Goal: Transaction & Acquisition: Purchase product/service

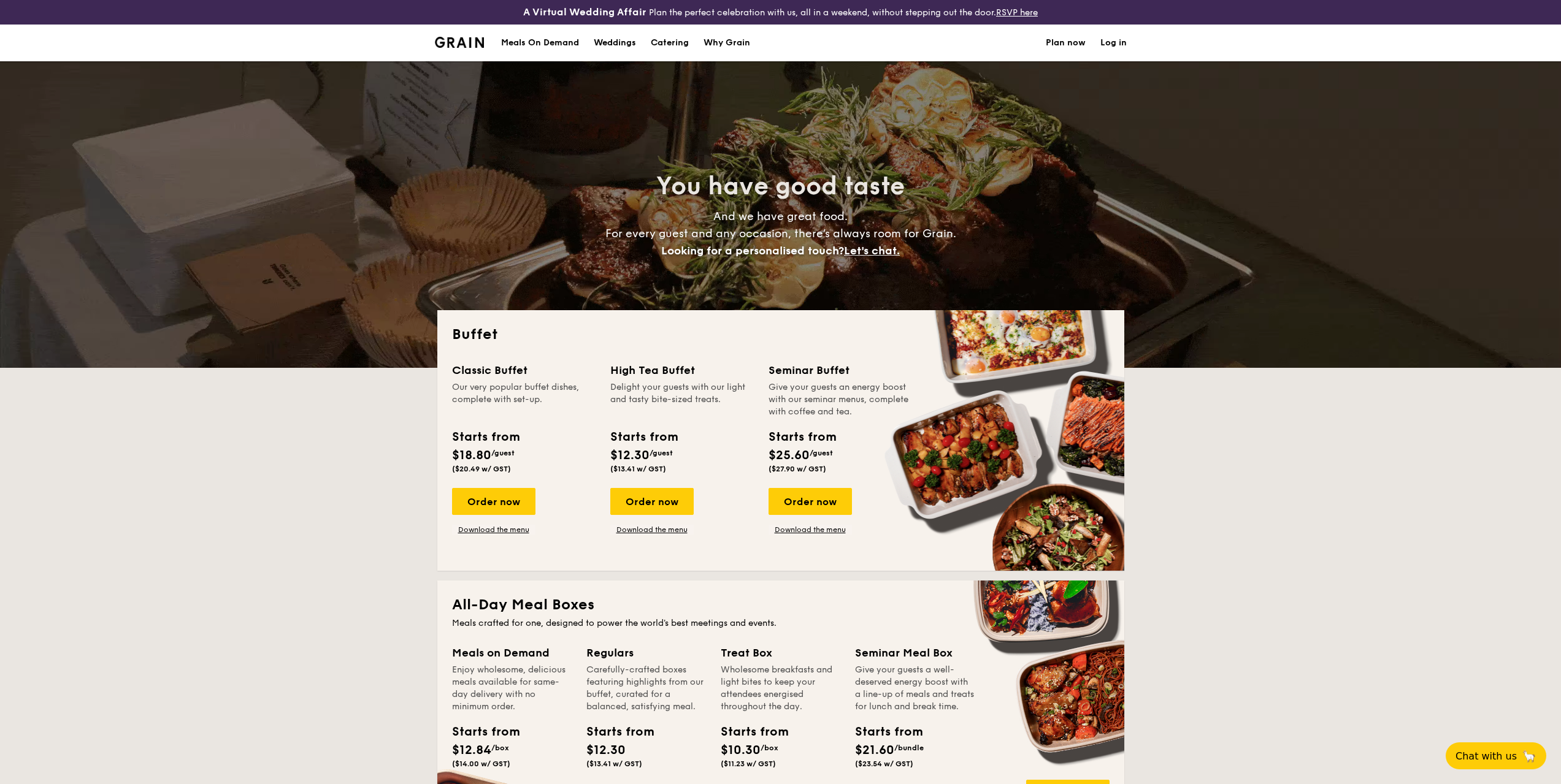
select select
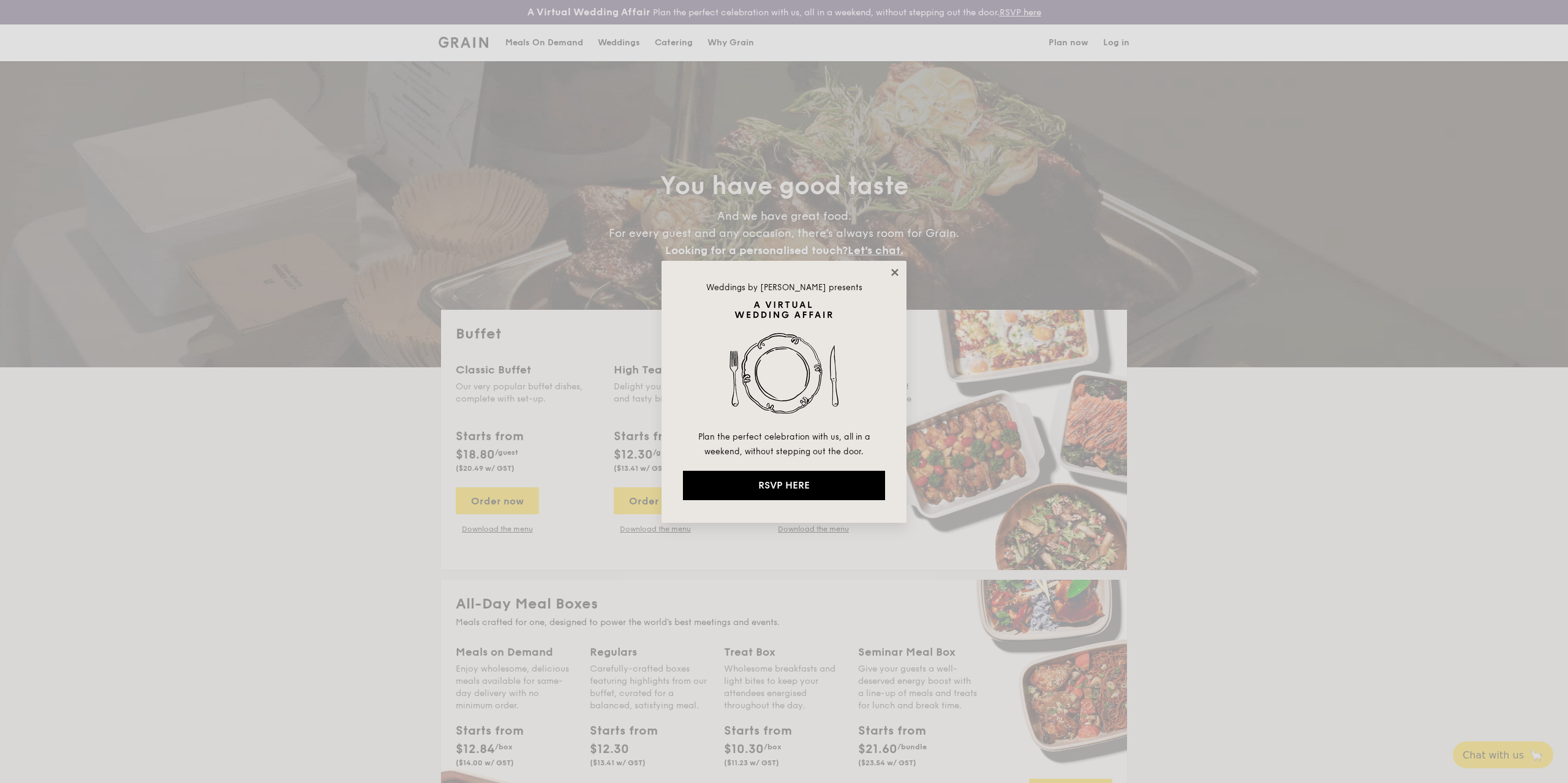
click at [894, 267] on icon at bounding box center [895, 273] width 11 height 11
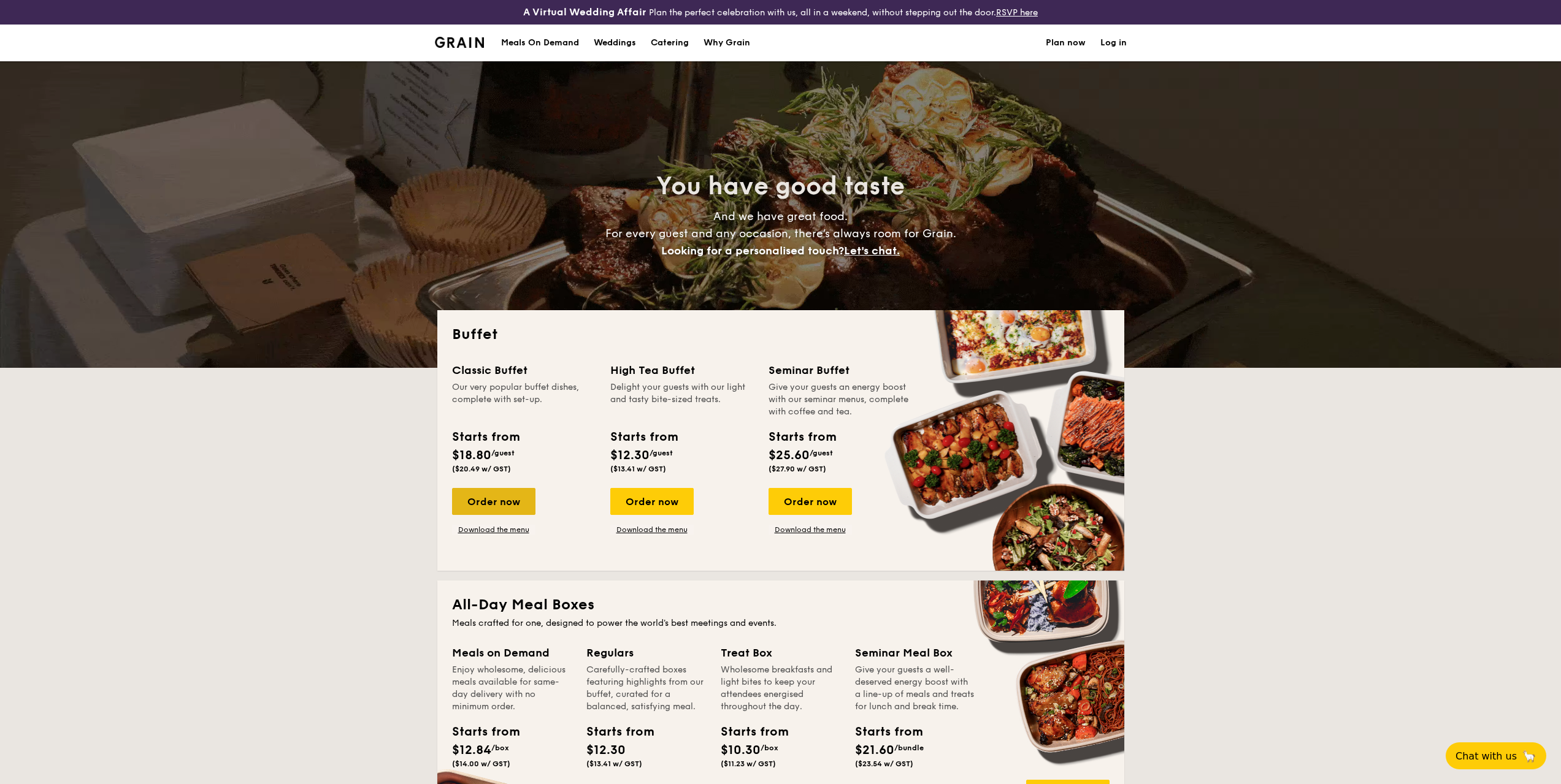
click at [488, 509] on div "Order now" at bounding box center [494, 501] width 84 height 27
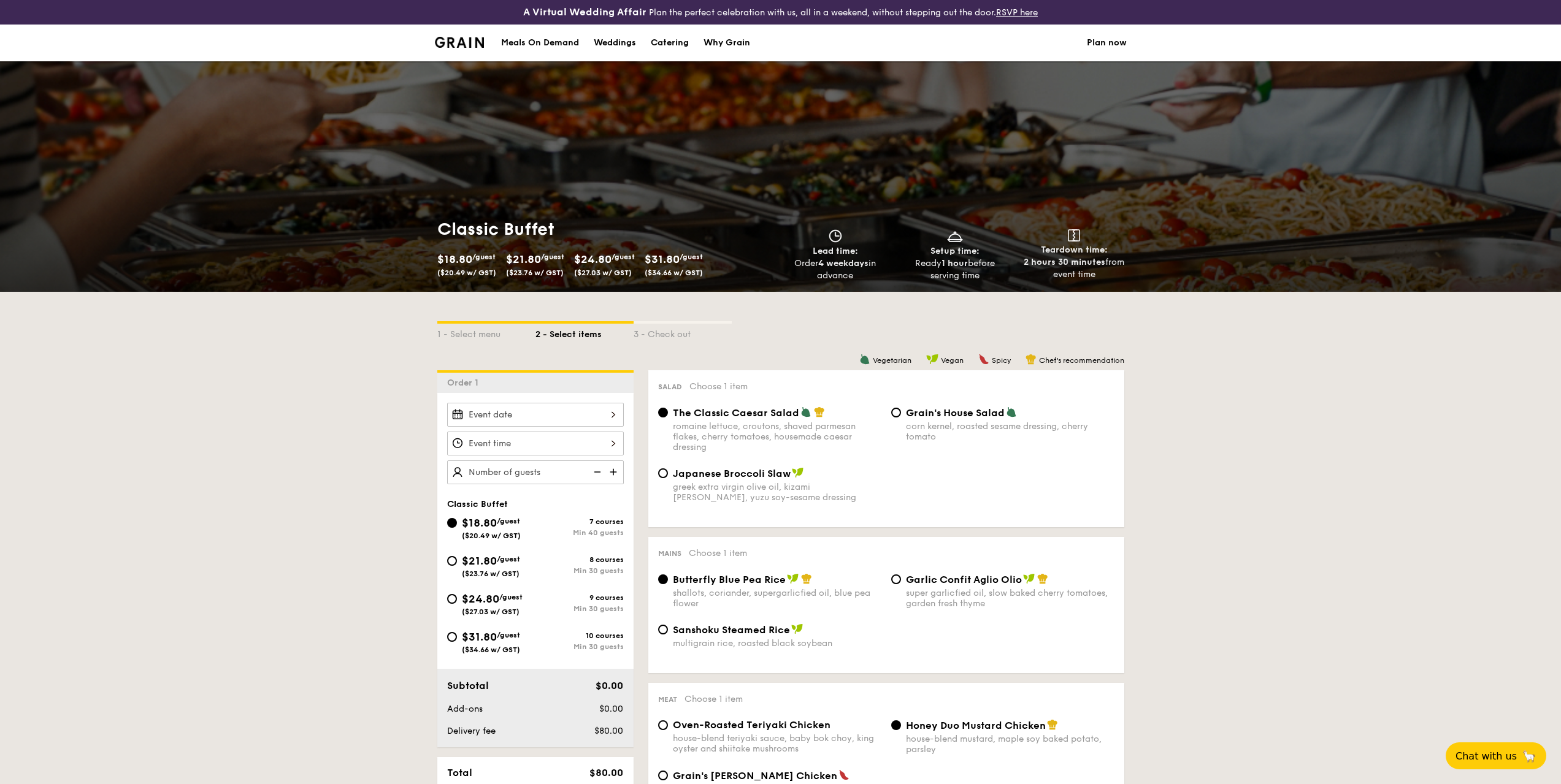
click at [616, 471] on img at bounding box center [614, 472] width 18 height 23
click at [593, 471] on img at bounding box center [596, 472] width 18 height 23
click at [599, 470] on img at bounding box center [596, 472] width 18 height 23
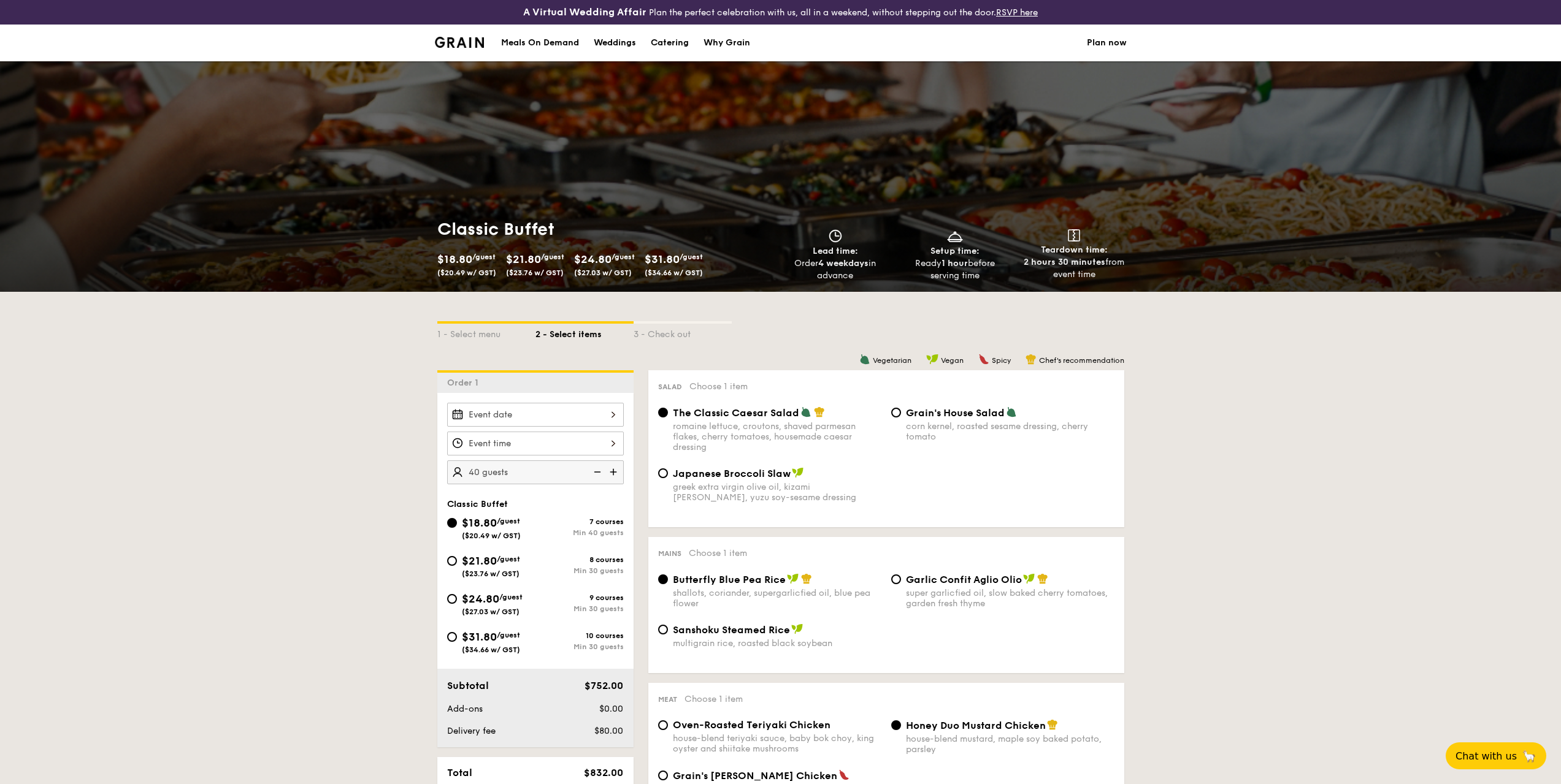
click at [599, 470] on img at bounding box center [596, 472] width 18 height 23
click at [598, 472] on img at bounding box center [596, 472] width 18 height 23
click at [595, 472] on img at bounding box center [596, 472] width 18 height 23
click at [590, 471] on img at bounding box center [596, 472] width 18 height 23
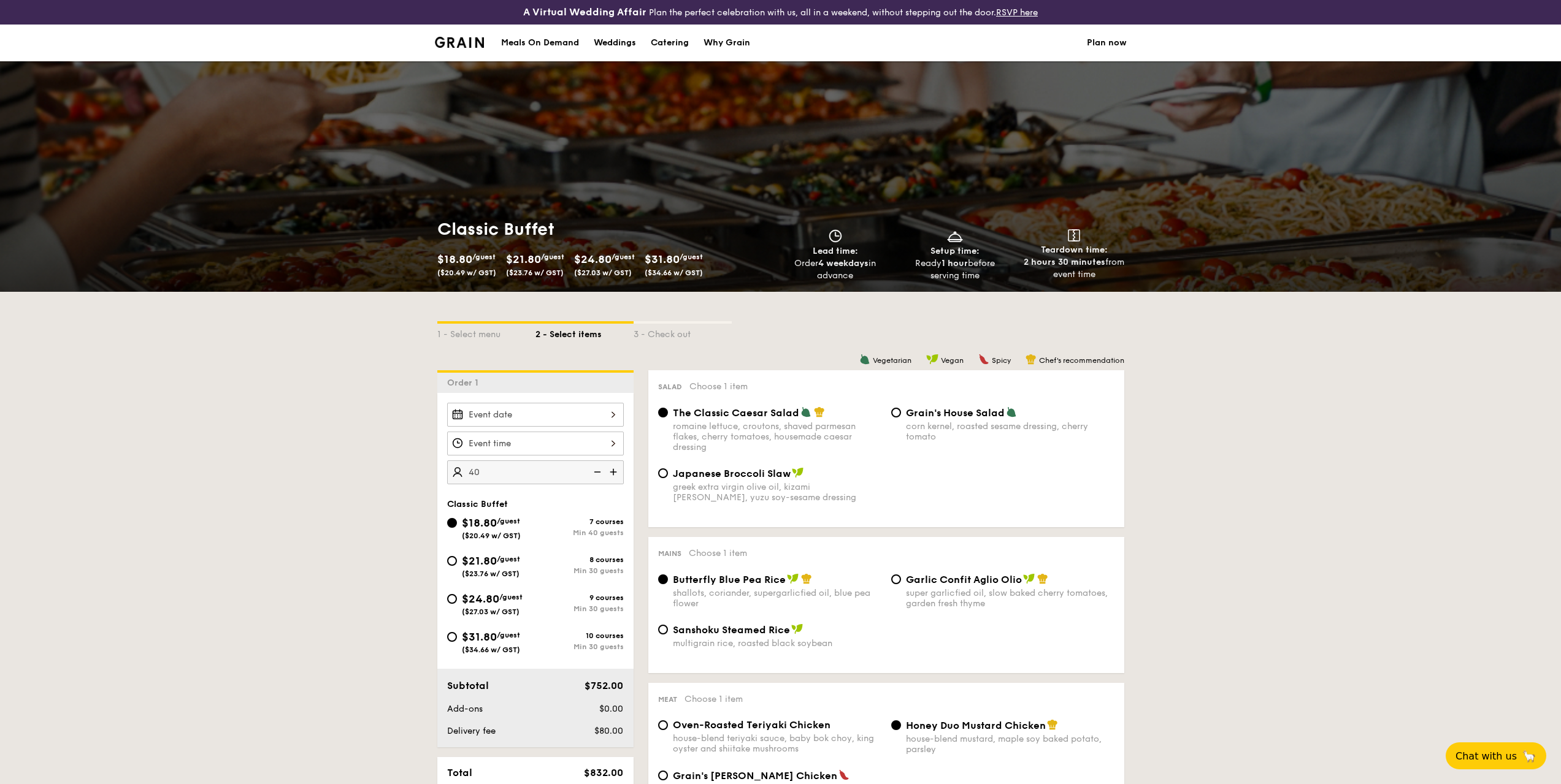
click at [601, 472] on img at bounding box center [596, 472] width 18 height 23
click at [597, 472] on img at bounding box center [596, 472] width 18 height 23
click at [613, 467] on img at bounding box center [614, 472] width 18 height 23
click at [611, 471] on img at bounding box center [614, 472] width 18 height 23
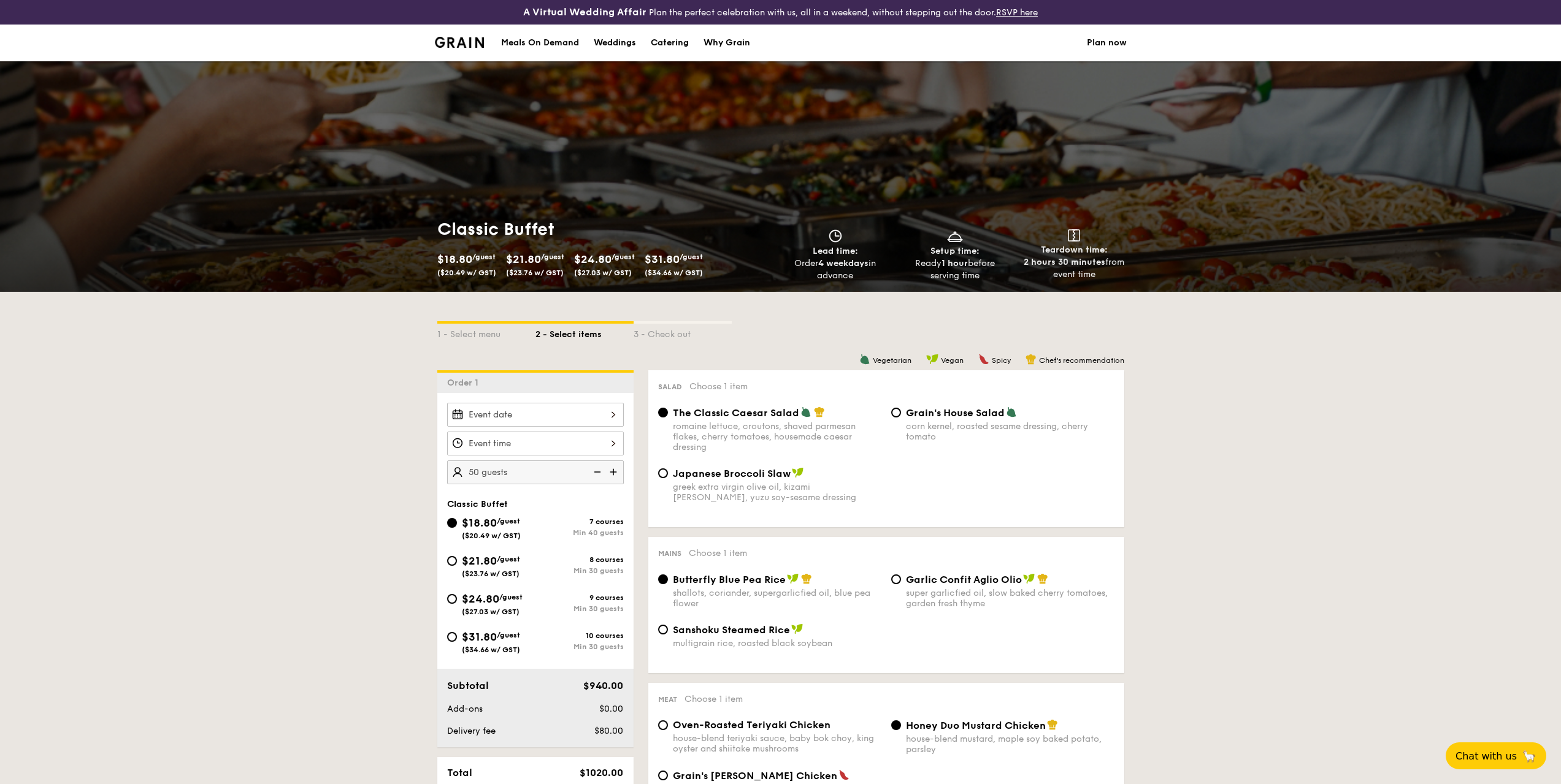
click at [588, 471] on img at bounding box center [596, 472] width 18 height 23
click at [593, 471] on img at bounding box center [596, 472] width 18 height 23
click at [595, 471] on img at bounding box center [596, 472] width 18 height 23
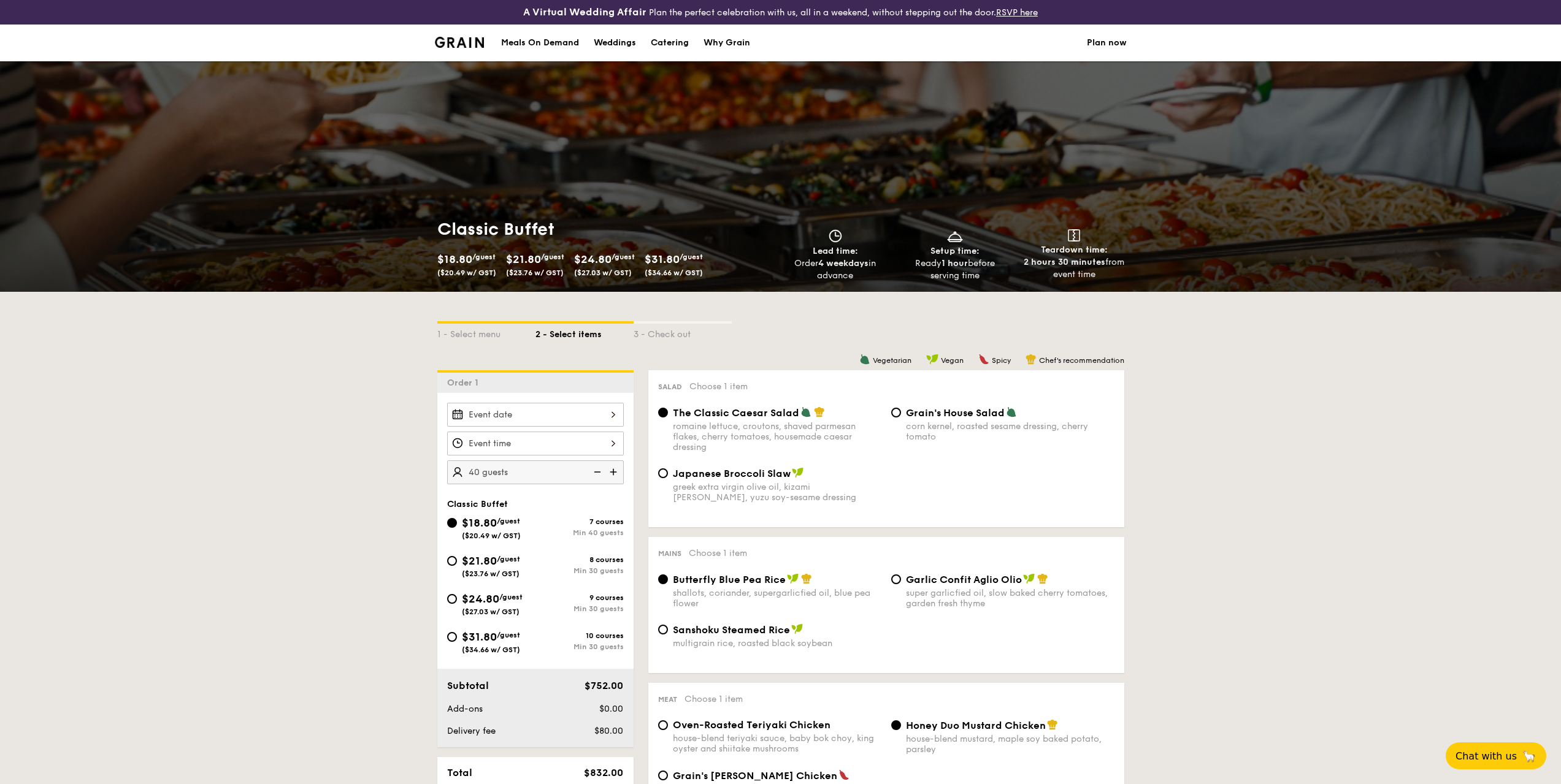
click at [595, 471] on img at bounding box center [596, 472] width 18 height 23
click at [607, 469] on img at bounding box center [614, 472] width 18 height 23
click at [593, 467] on img at bounding box center [596, 472] width 18 height 23
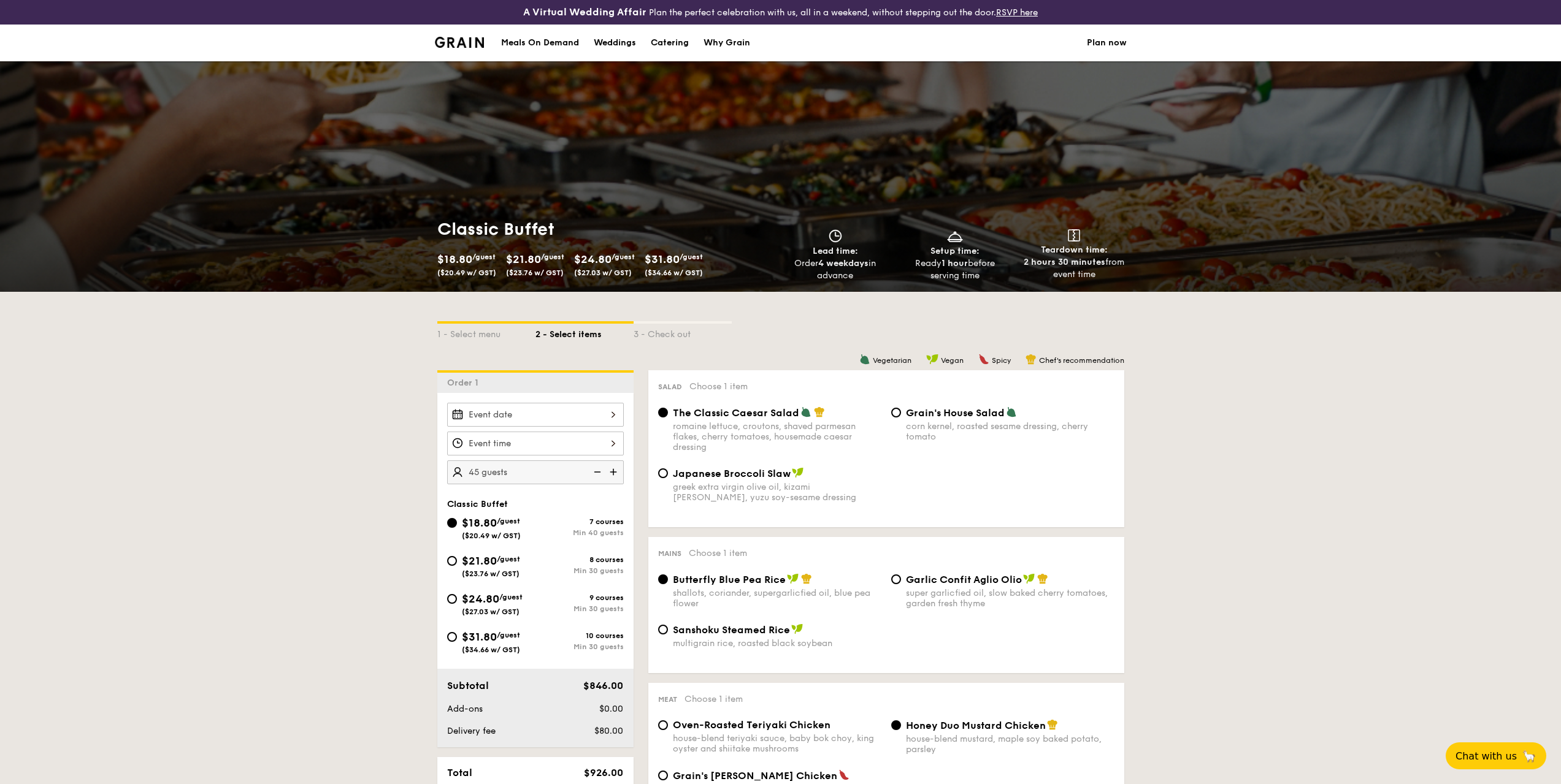
type input "40 guests"
click at [593, 467] on img at bounding box center [596, 472] width 18 height 23
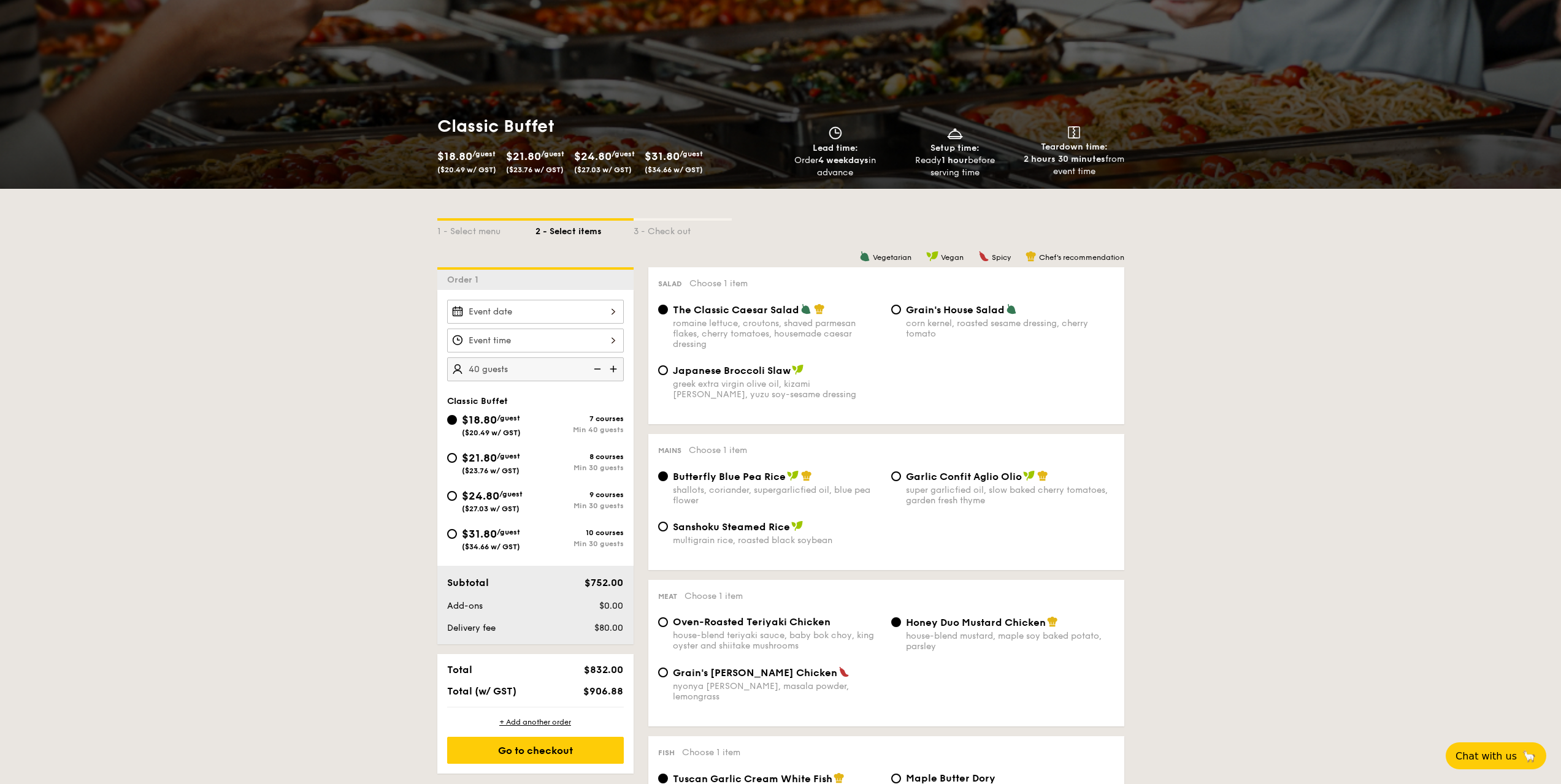
scroll to position [123, 0]
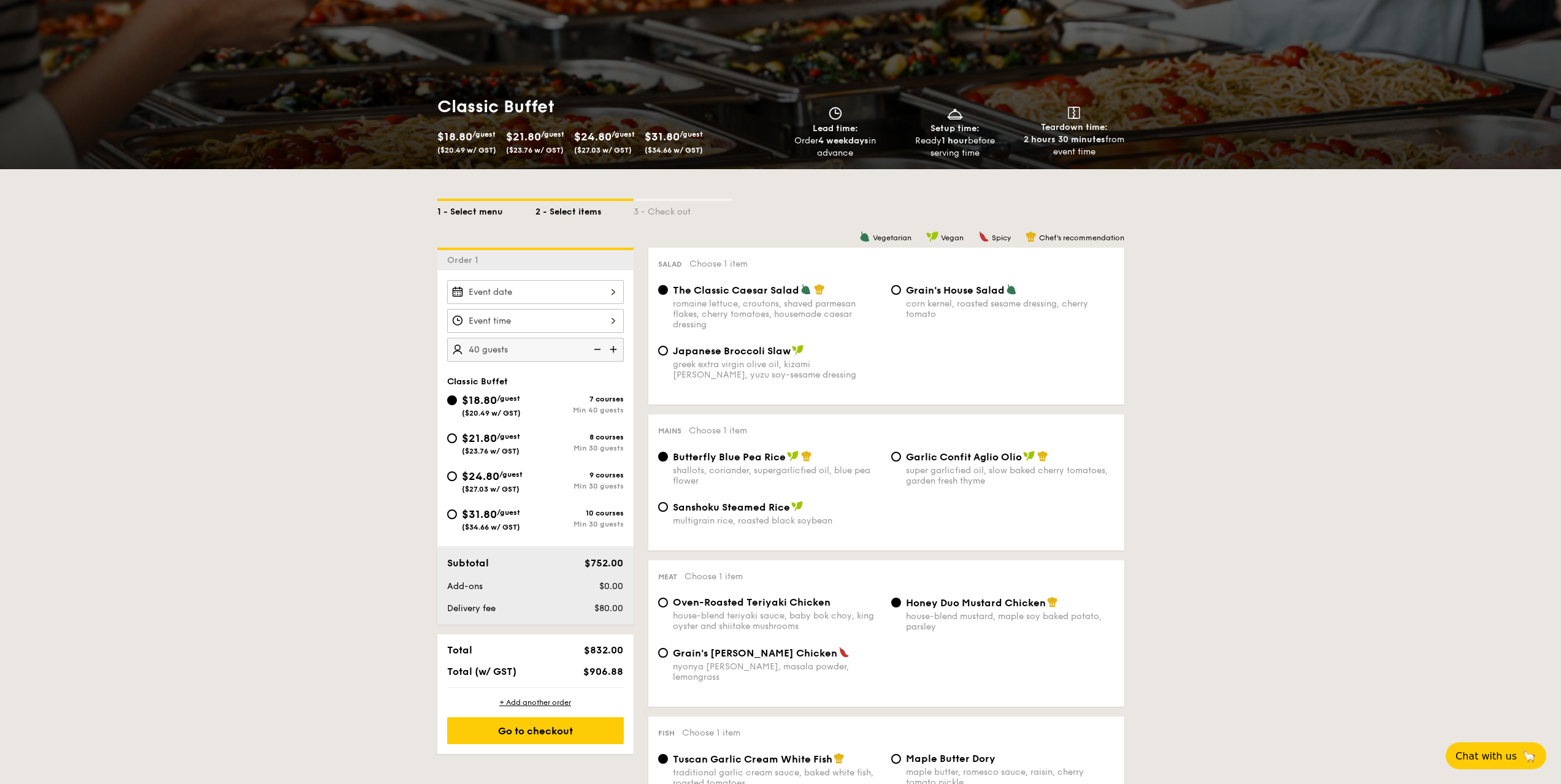
click at [477, 208] on div "1 - Select menu" at bounding box center [486, 210] width 98 height 17
select select
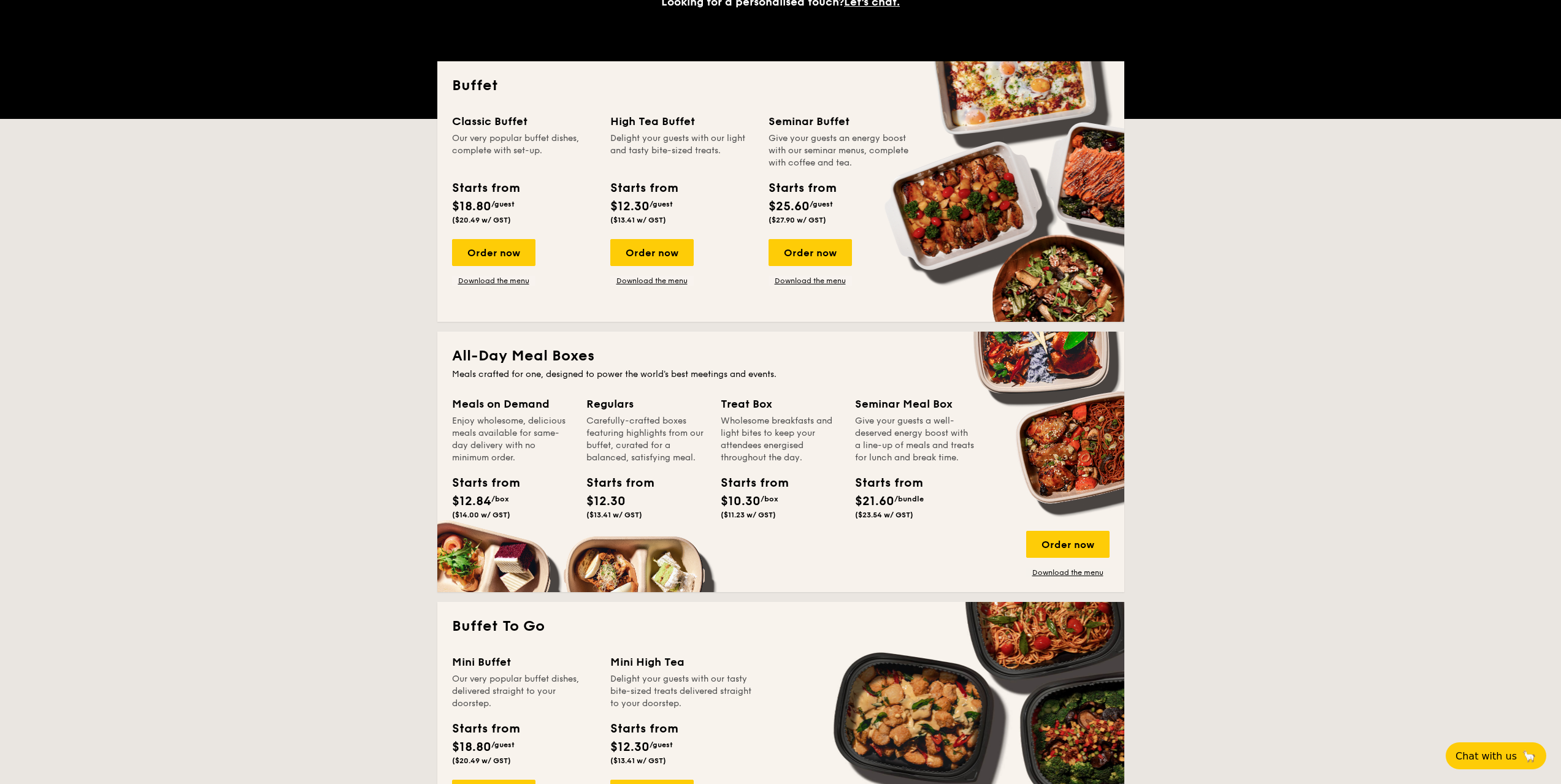
scroll to position [245, 0]
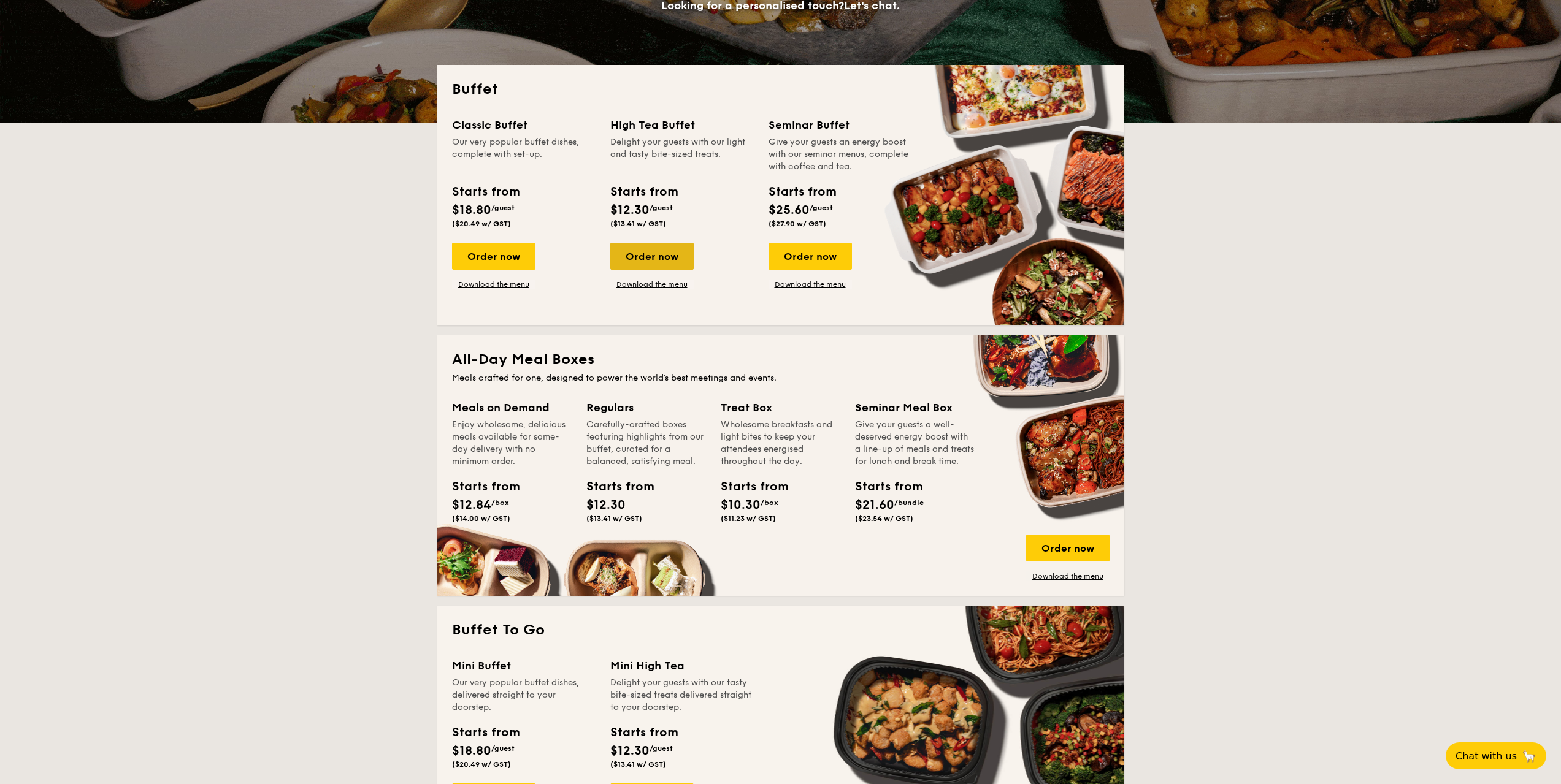
click at [648, 261] on div "Order now" at bounding box center [652, 256] width 84 height 27
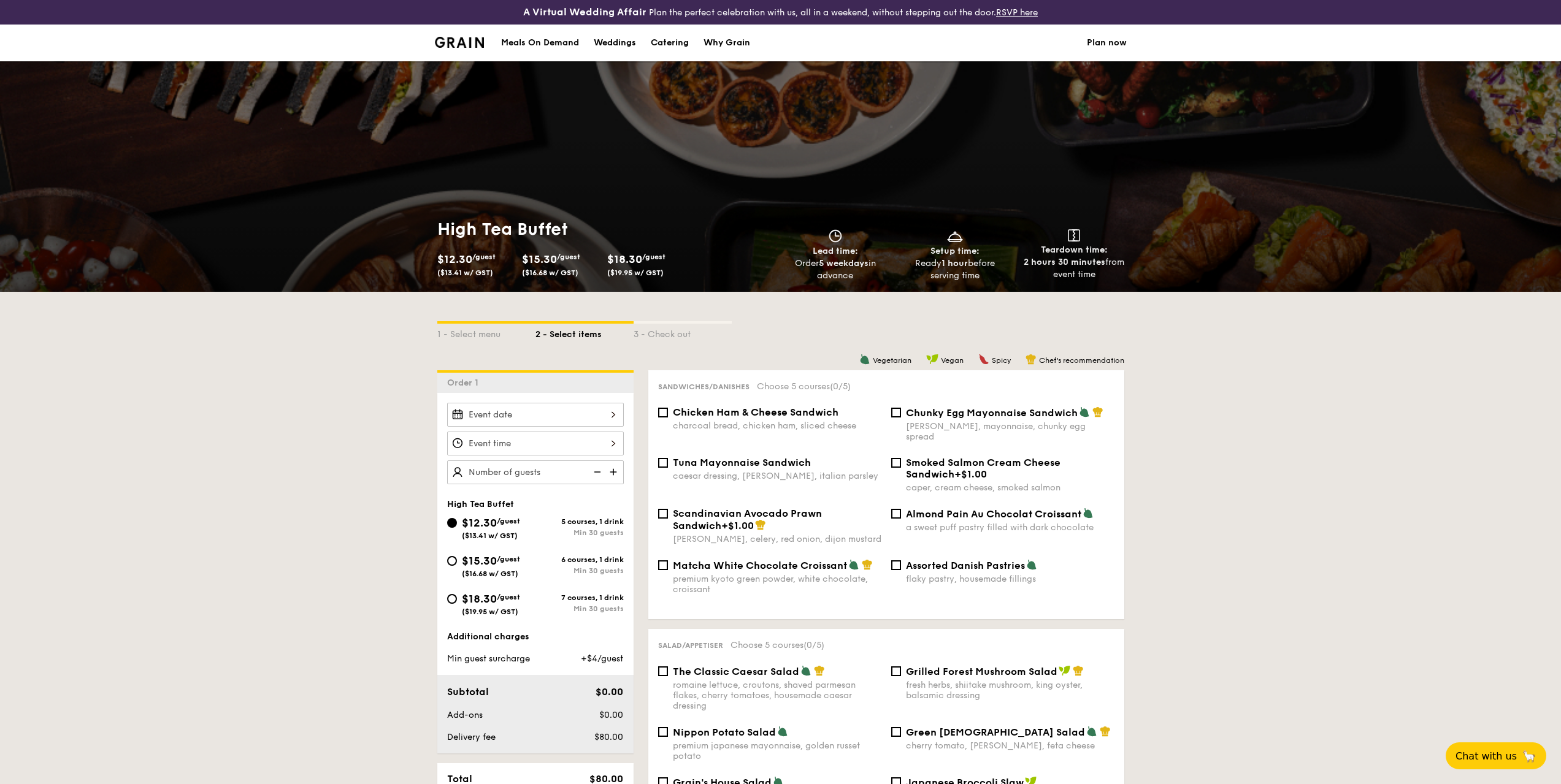
click at [610, 472] on img at bounding box center [614, 472] width 18 height 23
type input "20 guests"
click at [601, 473] on img at bounding box center [596, 472] width 18 height 23
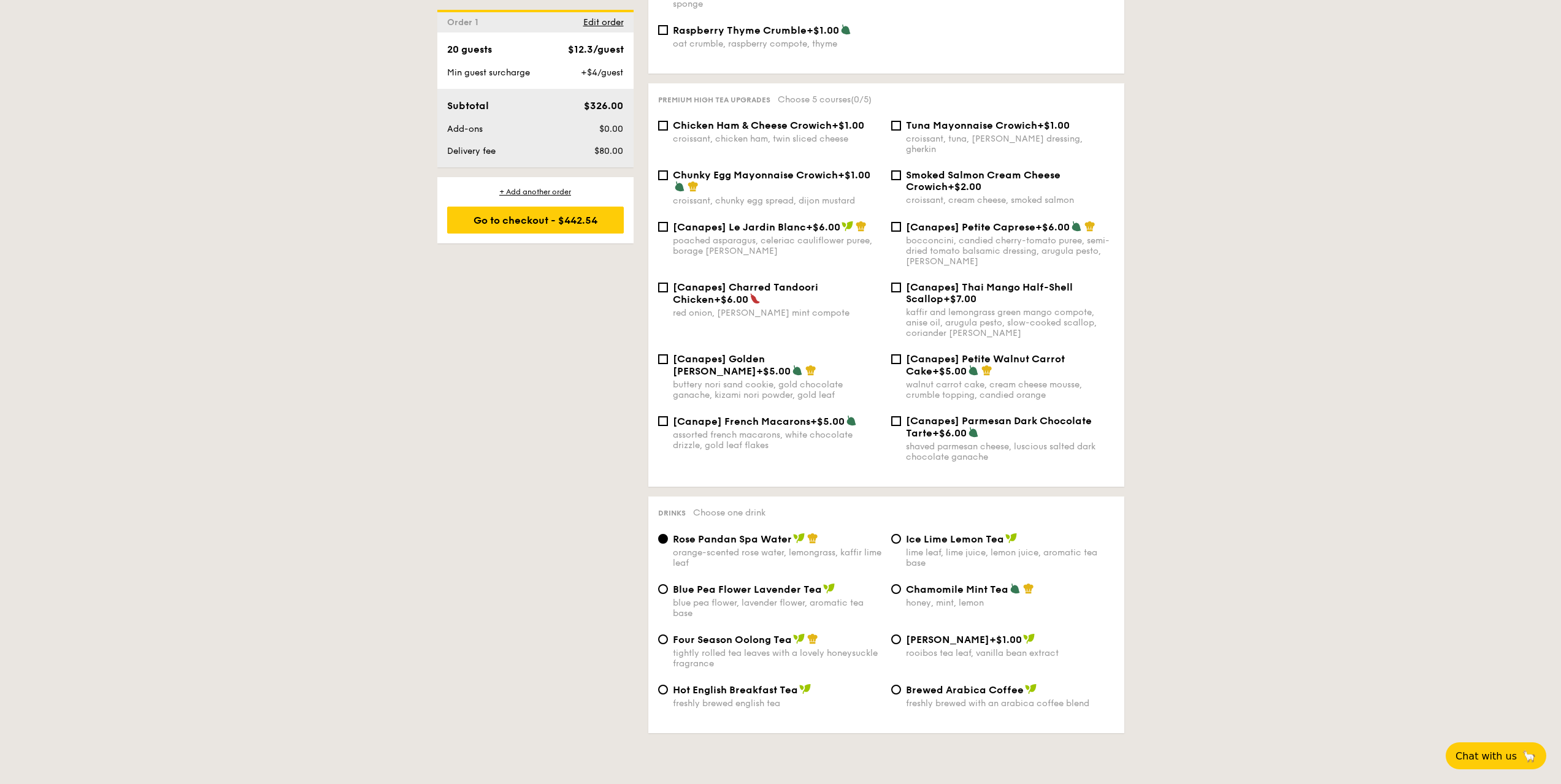
scroll to position [1594, 0]
